Goal: Information Seeking & Learning: Learn about a topic

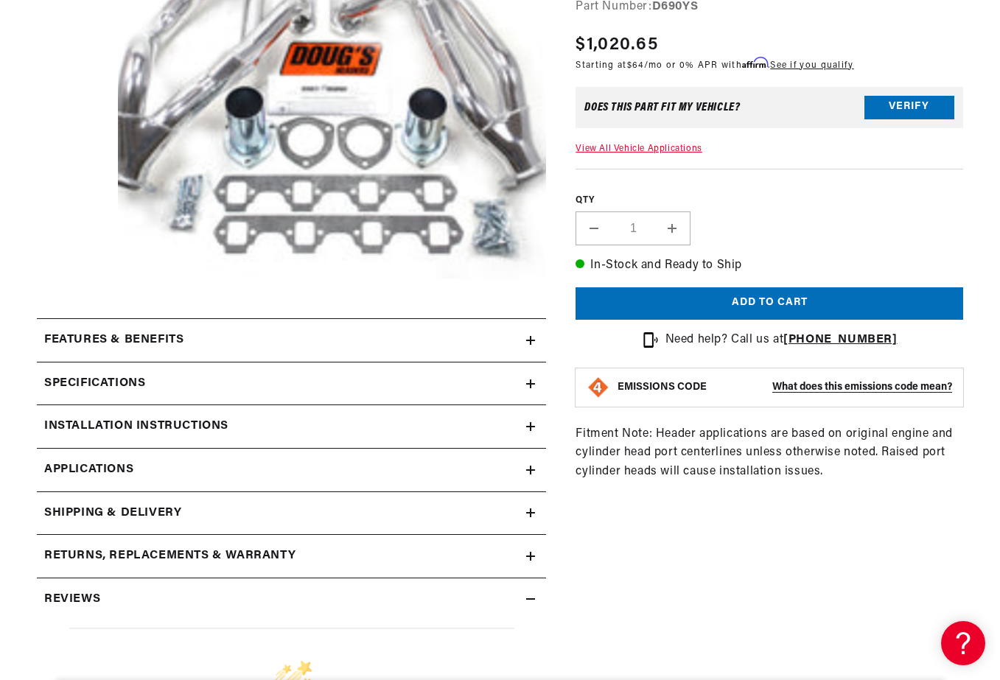
scroll to position [0, 447]
click at [531, 382] on icon at bounding box center [531, 383] width 0 height 9
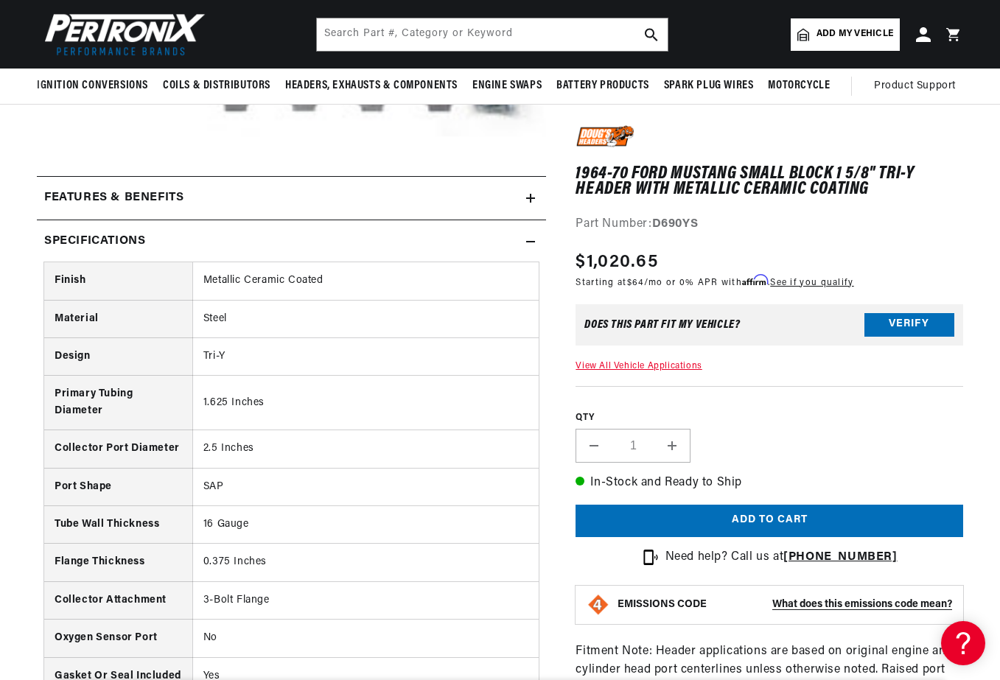
scroll to position [368, 0]
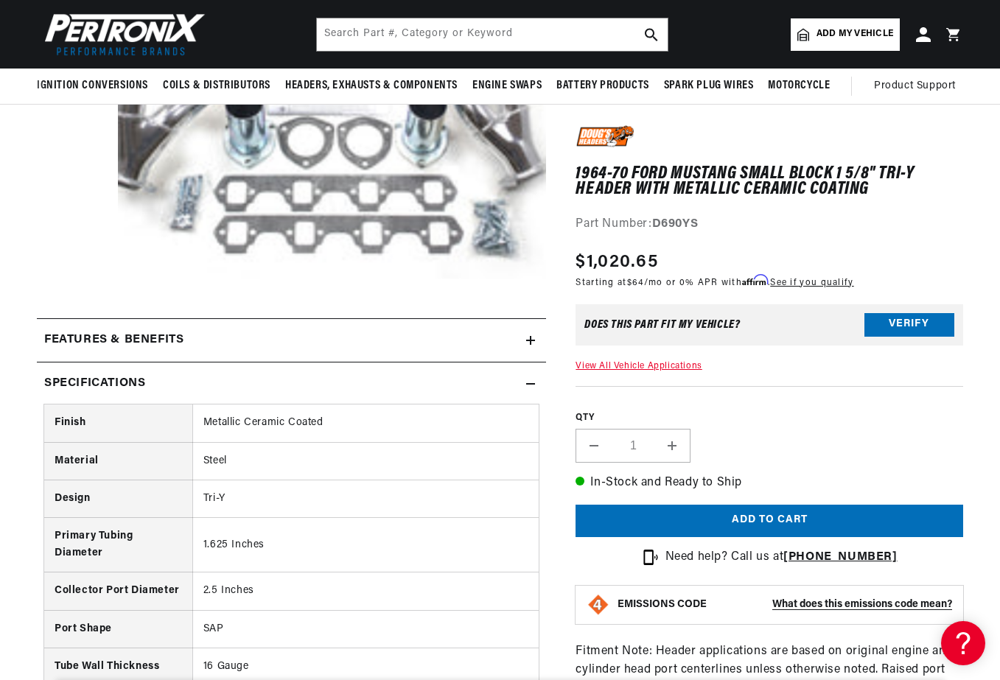
click at [533, 382] on icon at bounding box center [530, 383] width 9 height 9
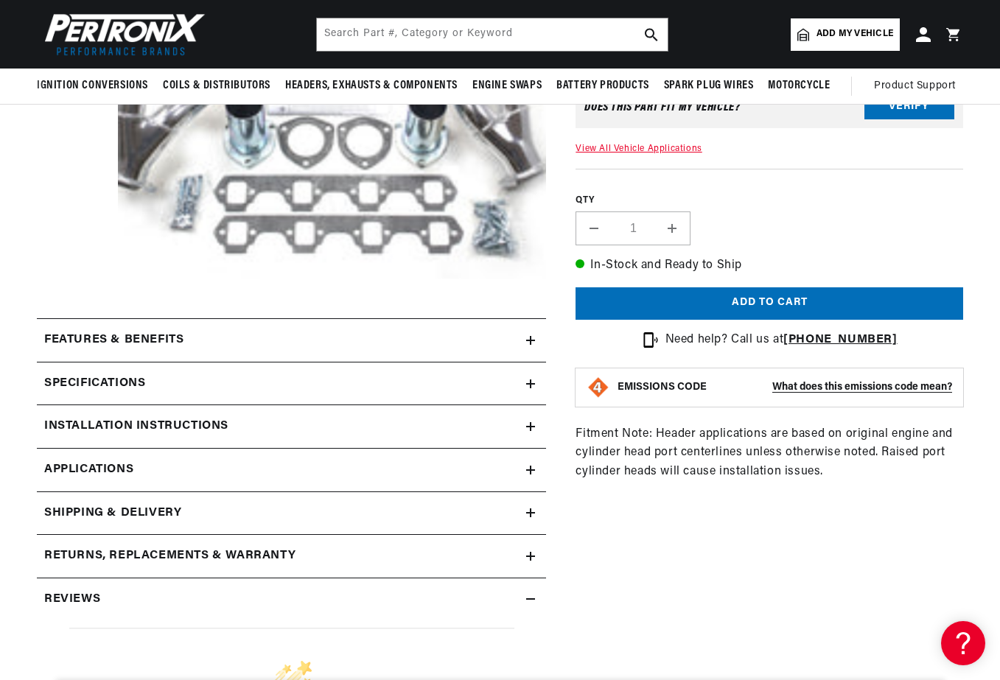
scroll to position [0, 0]
